Goal: Task Accomplishment & Management: Manage account settings

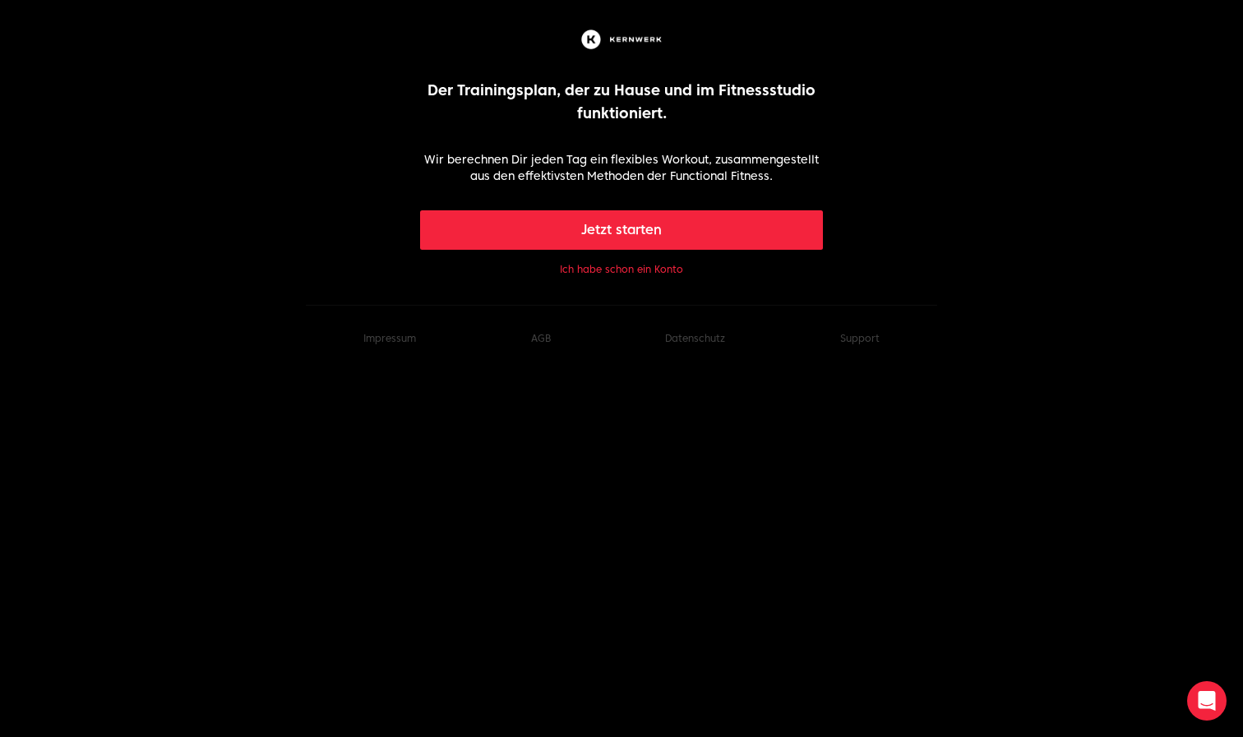
click at [660, 266] on button "Ich habe schon ein Konto" at bounding box center [621, 269] width 123 height 13
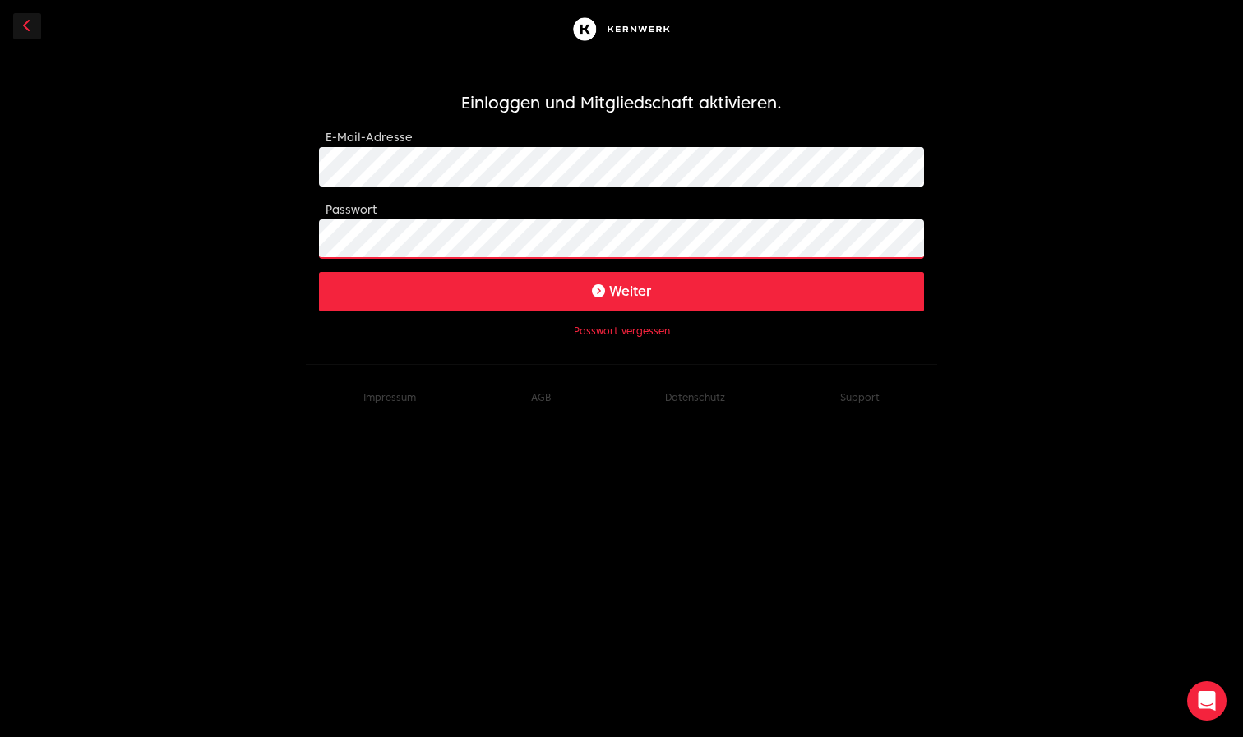
click at [621, 291] on button "Weiter" at bounding box center [621, 291] width 605 height 39
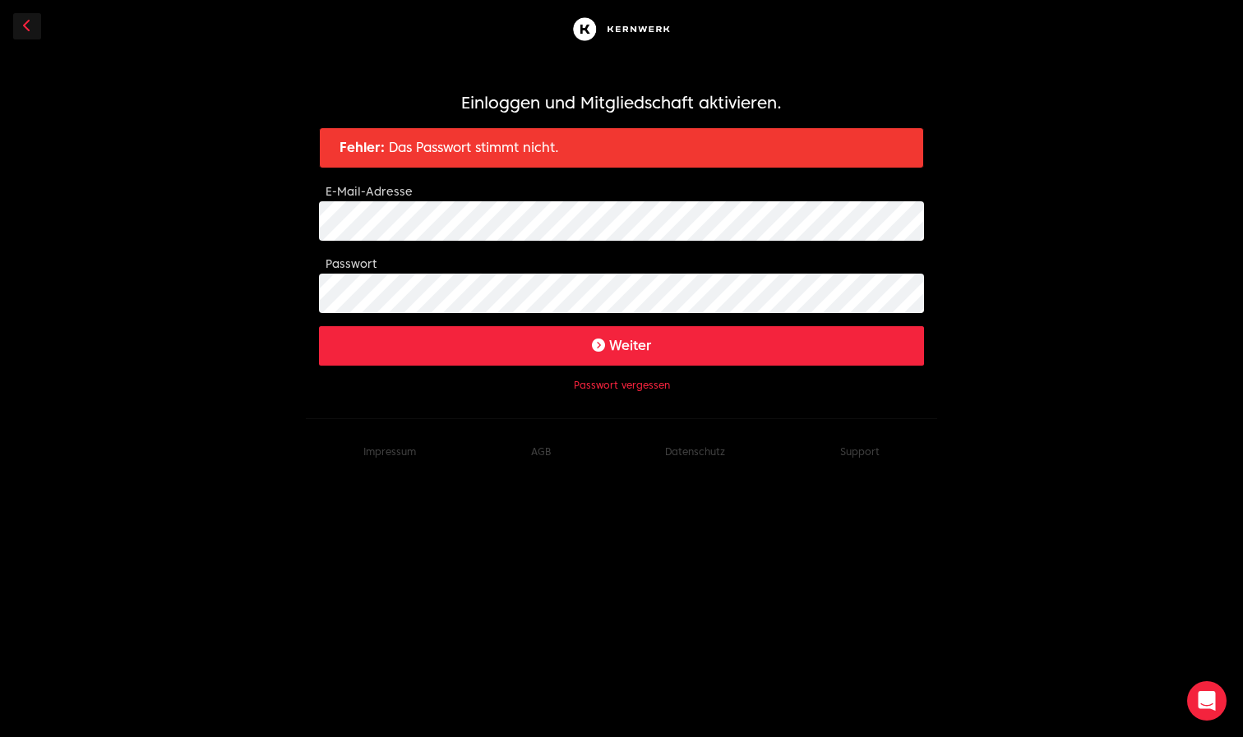
click at [699, 340] on button "Weiter" at bounding box center [621, 345] width 605 height 39
click at [701, 356] on button "Weiter" at bounding box center [621, 345] width 605 height 39
click at [621, 345] on button "Weiter" at bounding box center [621, 345] width 605 height 39
click at [31, 23] on link at bounding box center [27, 26] width 28 height 26
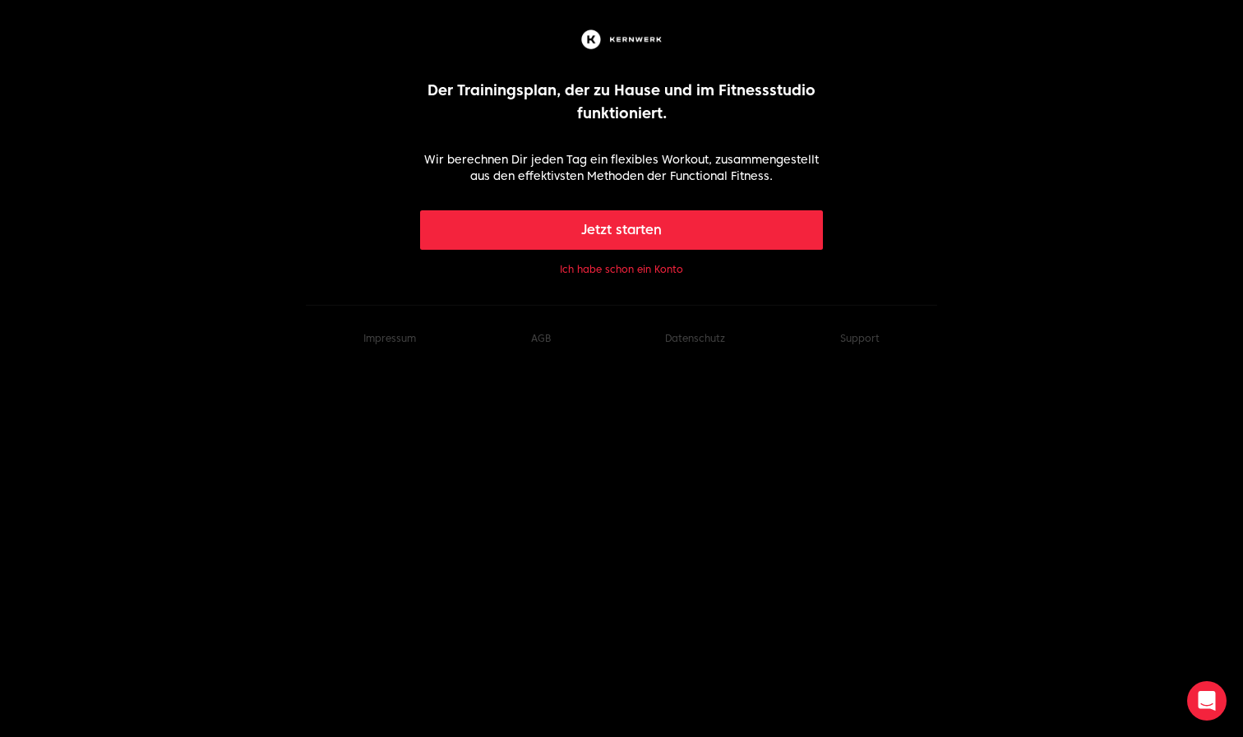
click at [648, 270] on button "Ich habe schon ein Konto" at bounding box center [621, 269] width 123 height 13
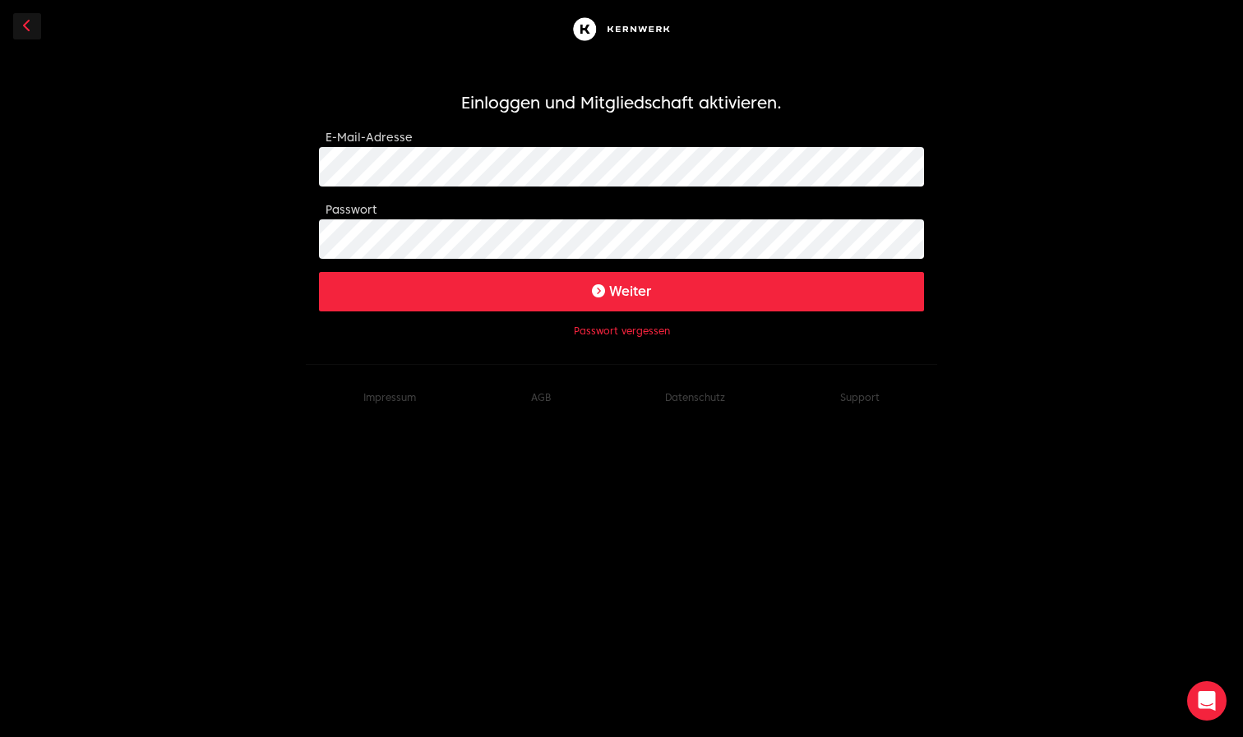
click at [552, 290] on button "Weiter" at bounding box center [621, 291] width 605 height 39
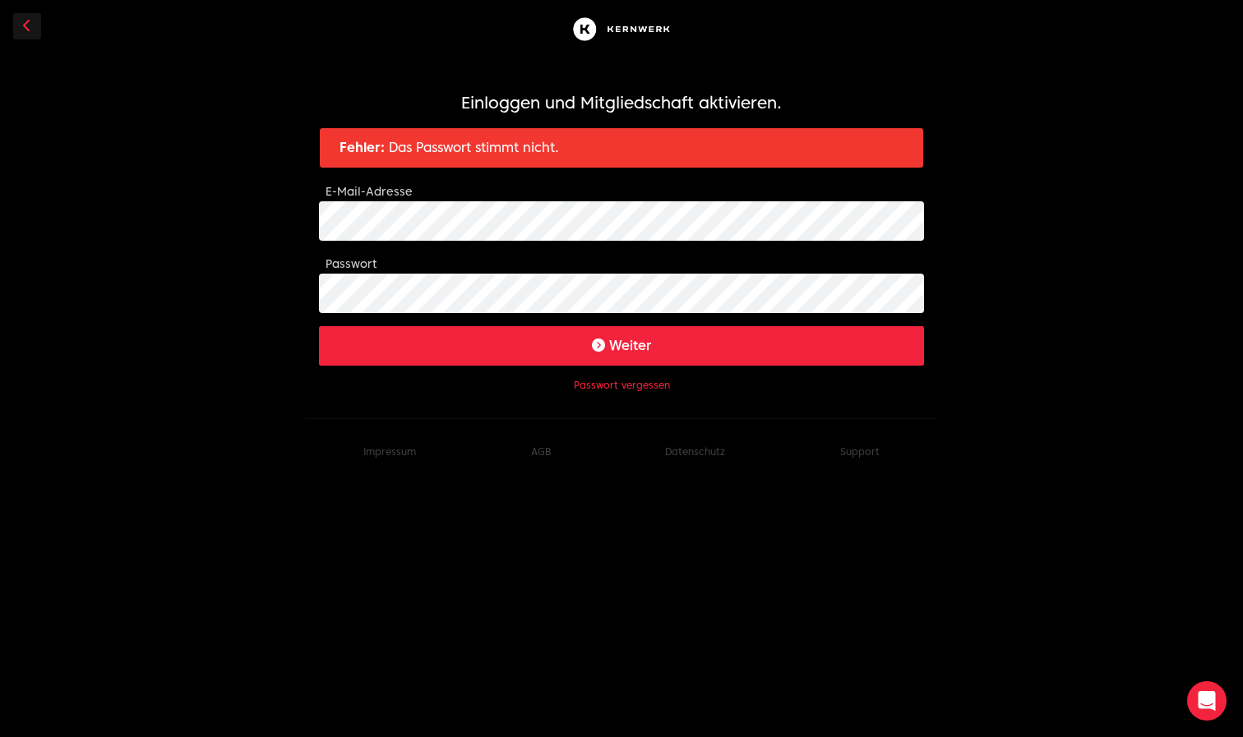
click at [629, 385] on button "Passwort vergessen" at bounding box center [622, 385] width 96 height 13
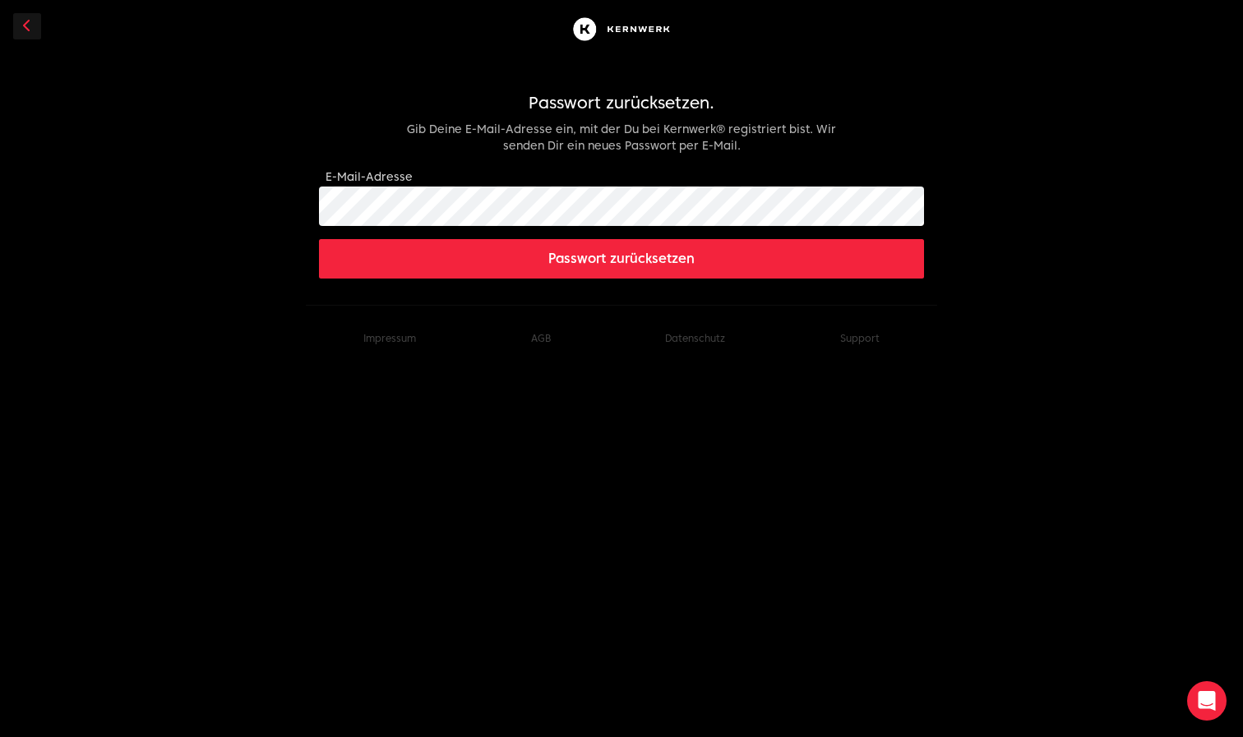
click at [617, 260] on button "Passwort zurücksetzen" at bounding box center [621, 258] width 605 height 39
